Goal: Task Accomplishment & Management: Manage account settings

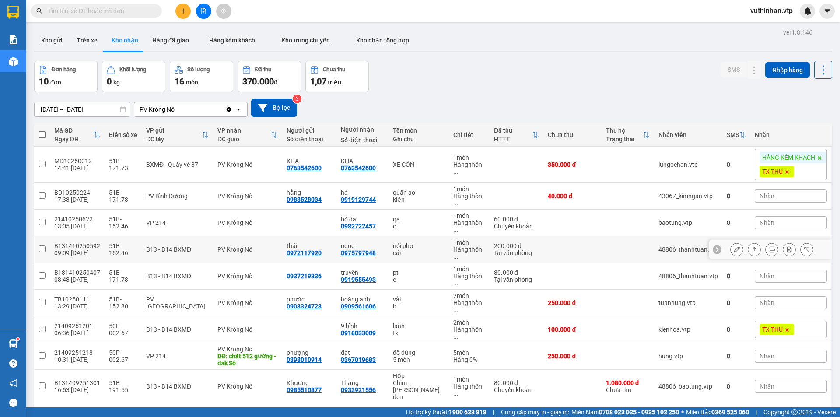
scroll to position [40, 0]
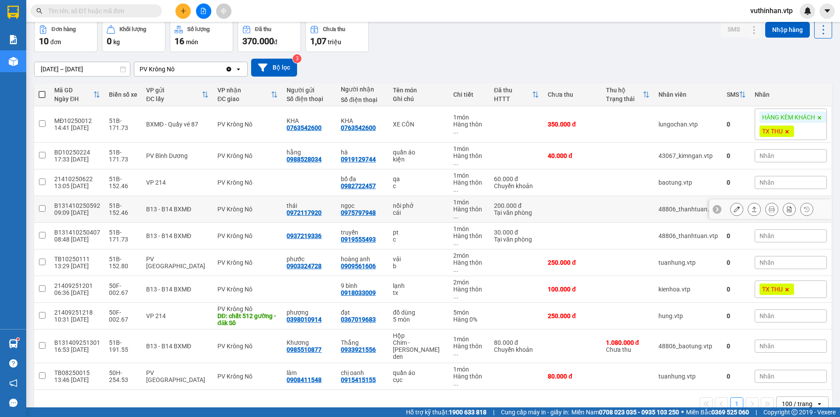
drag, startPoint x: 398, startPoint y: 190, endPoint x: 402, endPoint y: 190, distance: 4.4
click at [399, 202] on div "nồi phở" at bounding box center [419, 205] width 52 height 7
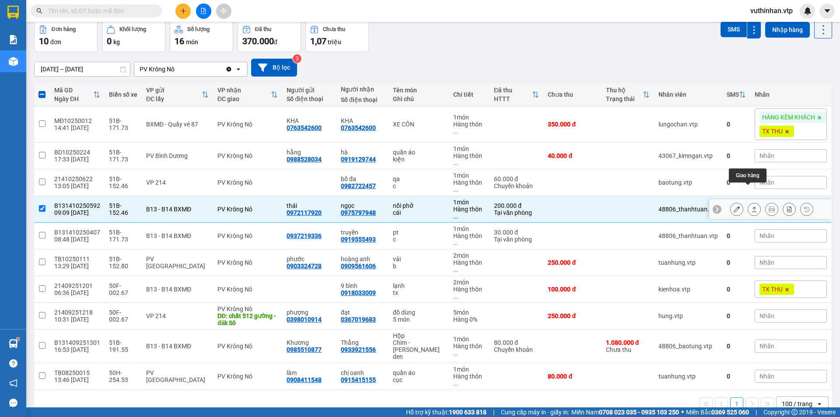
drag, startPoint x: 747, startPoint y: 191, endPoint x: 743, endPoint y: 188, distance: 4.7
click at [751, 206] on icon at bounding box center [754, 209] width 6 height 6
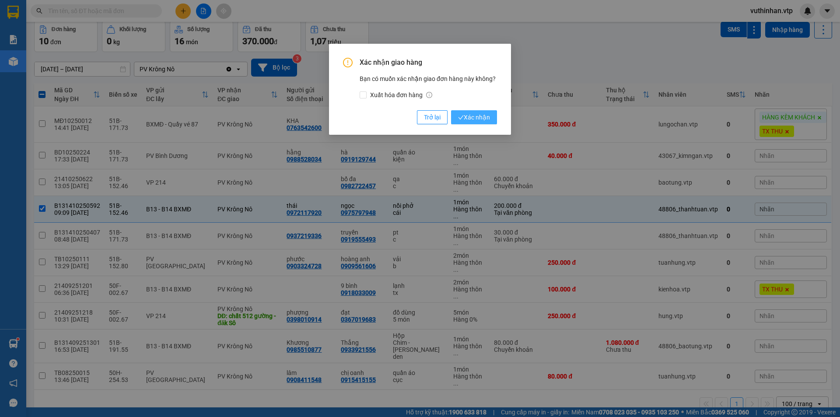
click at [473, 117] on span "Xác nhận" at bounding box center [474, 117] width 32 height 10
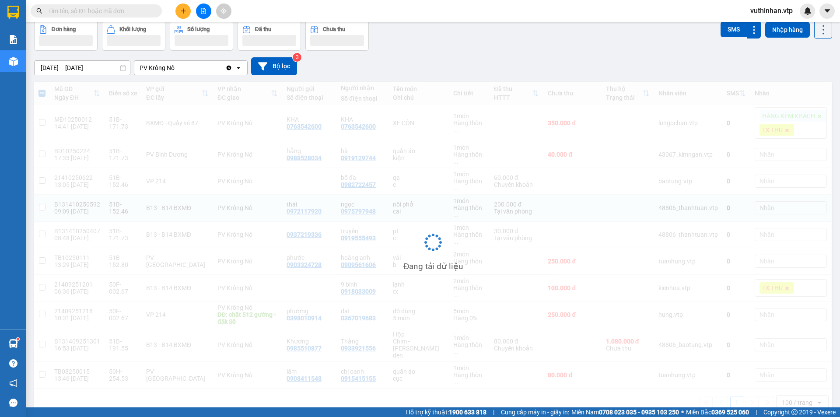
checkbox input "false"
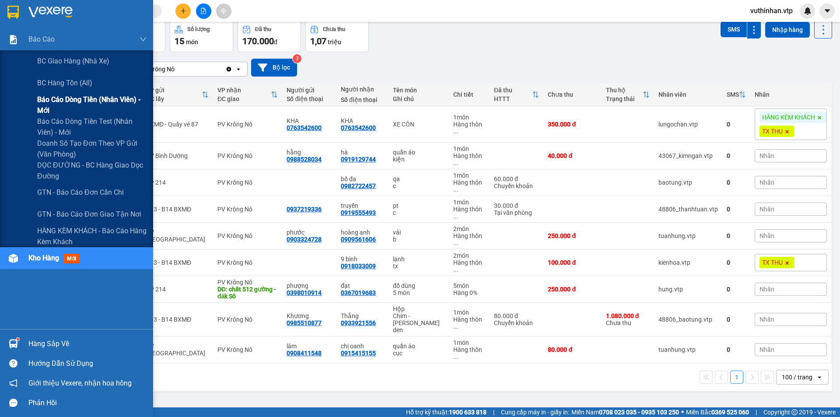
click at [47, 101] on span "Báo cáo dòng tiền (nhân viên) - mới" at bounding box center [91, 105] width 109 height 22
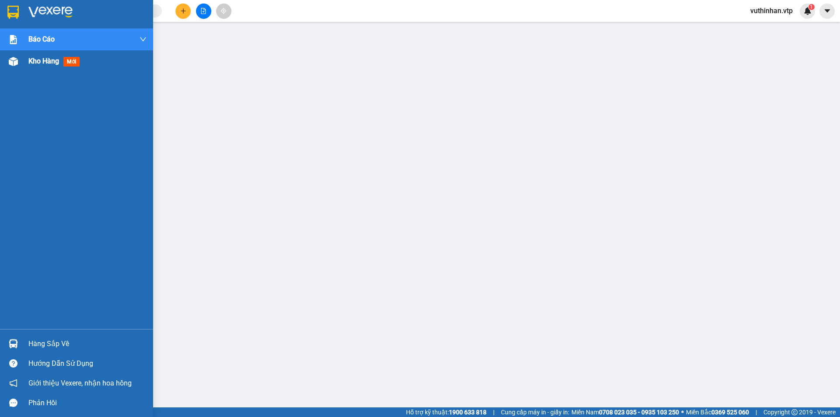
click at [45, 59] on span "Kho hàng" at bounding box center [43, 61] width 31 height 8
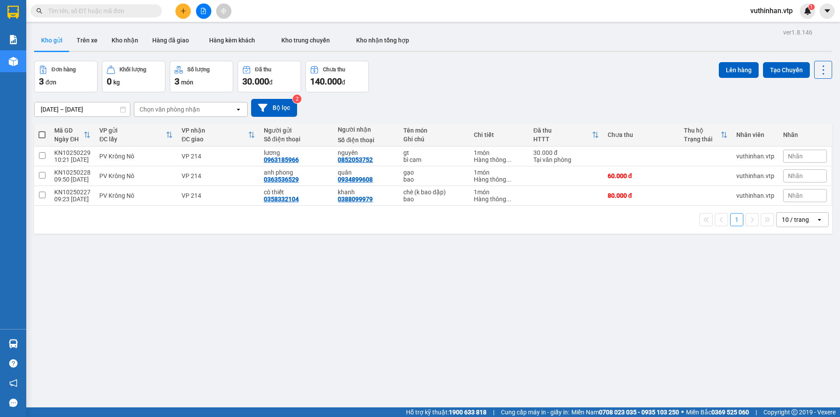
drag, startPoint x: 94, startPoint y: 43, endPoint x: 116, endPoint y: 51, distance: 23.7
click at [94, 42] on button "Trên xe" at bounding box center [87, 40] width 35 height 21
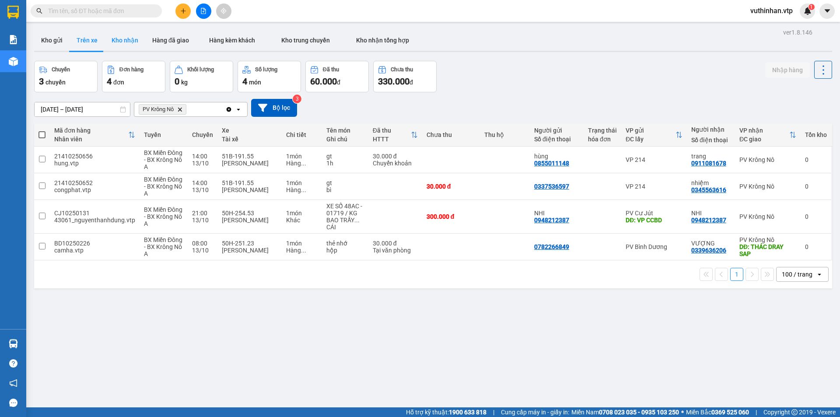
click at [124, 42] on button "Kho nhận" at bounding box center [125, 40] width 41 height 21
type input "[DATE] – [DATE]"
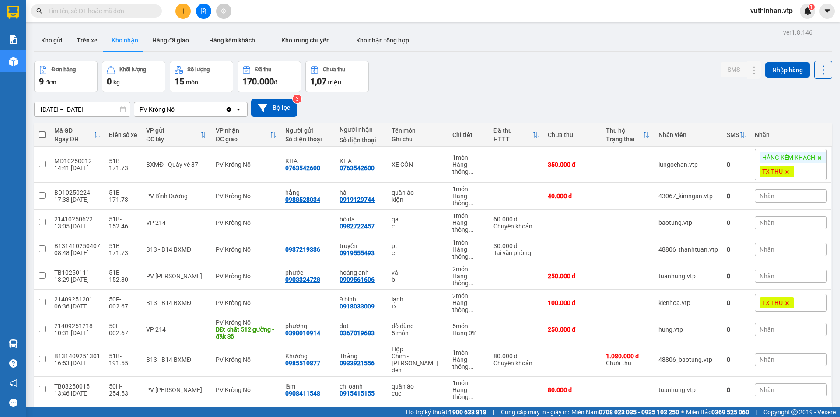
click at [755, 11] on span "vuthinhan.vtp" at bounding box center [771, 10] width 56 height 11
click at [754, 31] on li "Đăng xuất" at bounding box center [771, 27] width 58 height 14
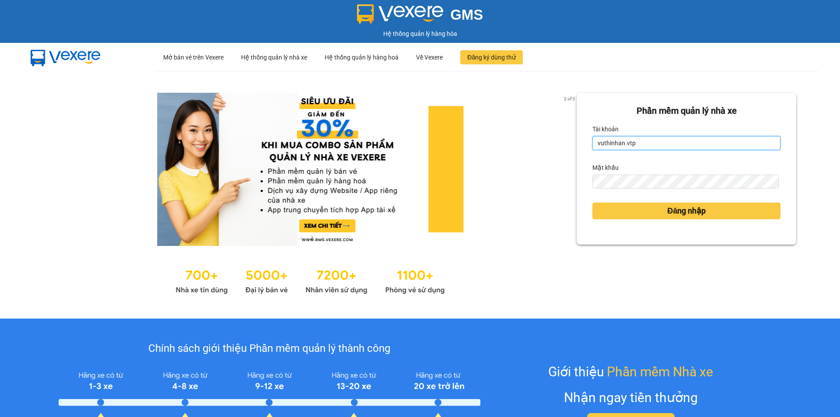
drag, startPoint x: 651, startPoint y: 144, endPoint x: 654, endPoint y: 150, distance: 6.9
click at [651, 144] on input "vuthinhan.vtp" at bounding box center [686, 143] width 188 height 14
type input "dothilehang.vtp"
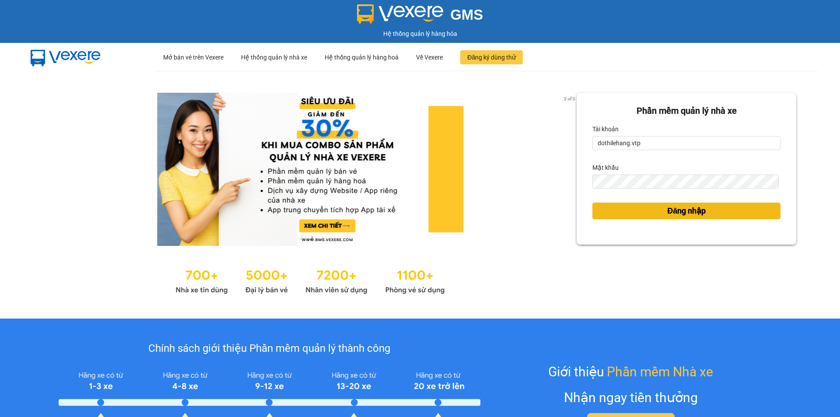
drag, startPoint x: 657, startPoint y: 210, endPoint x: 840, endPoint y: 121, distance: 203.3
click at [657, 208] on button "Đăng nhập" at bounding box center [686, 211] width 188 height 17
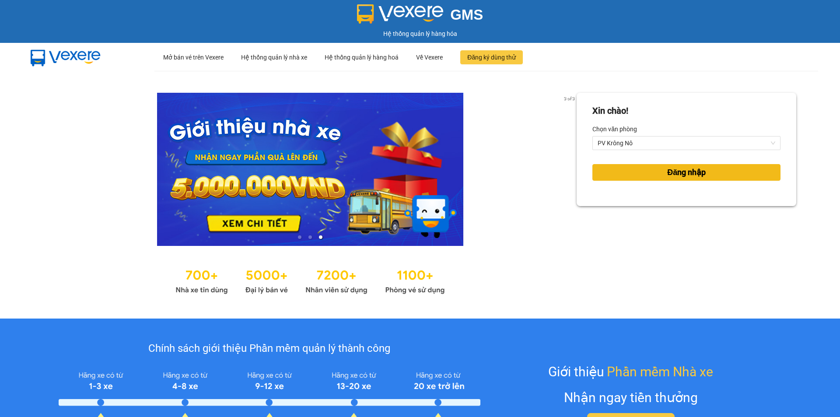
click at [654, 168] on button "Đăng nhập" at bounding box center [686, 172] width 188 height 17
